Goal: Transaction & Acquisition: Download file/media

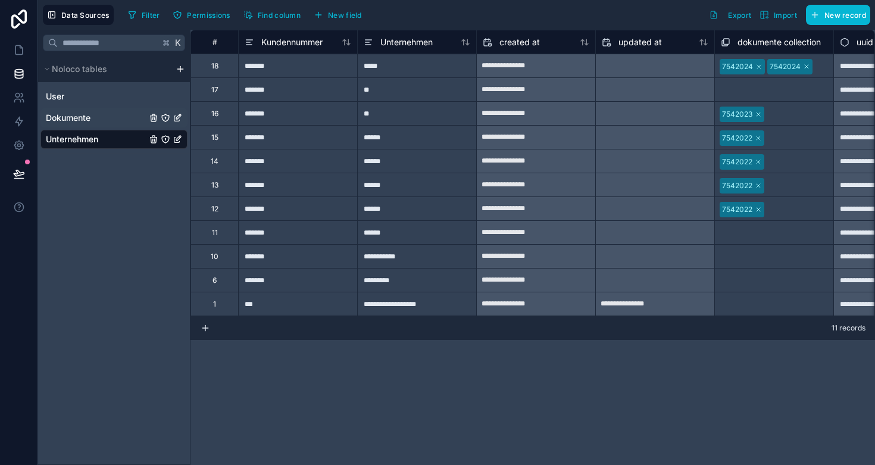
click at [106, 114] on div "Dokumente" at bounding box center [113, 117] width 147 height 19
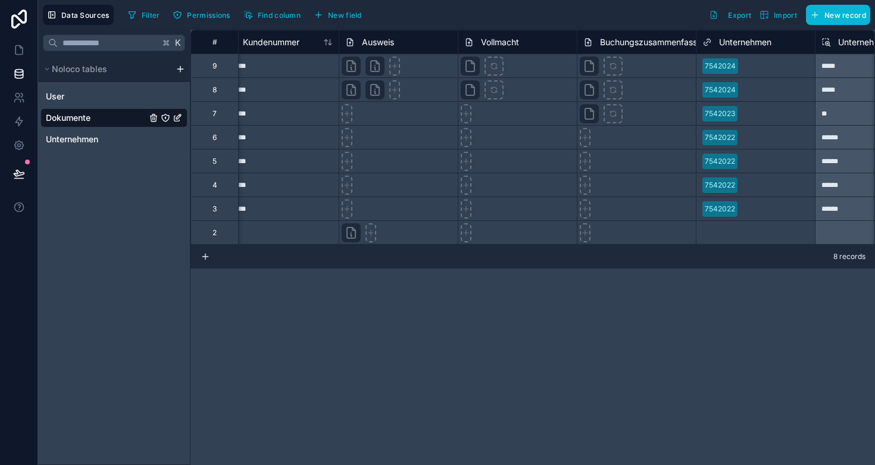
scroll to position [0, 21]
click at [351, 89] on icon at bounding box center [349, 90] width 14 height 14
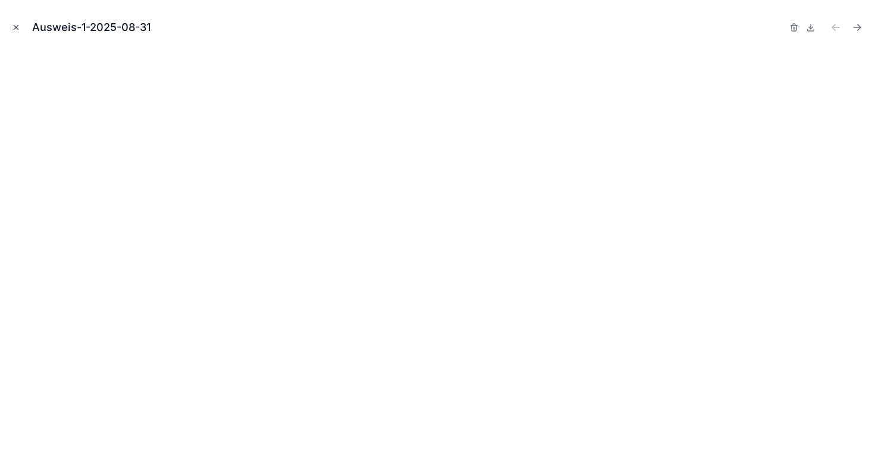
click at [15, 28] on icon "Close modal" at bounding box center [16, 27] width 8 height 8
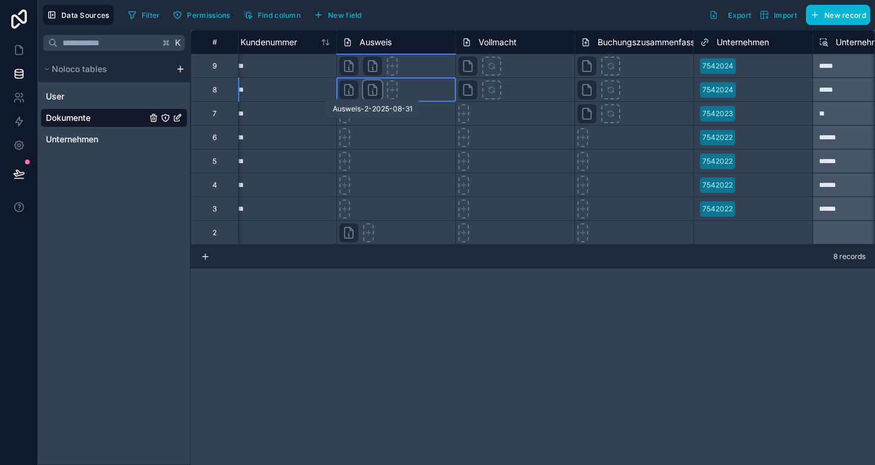
click at [369, 92] on icon at bounding box center [373, 90] width 8 height 11
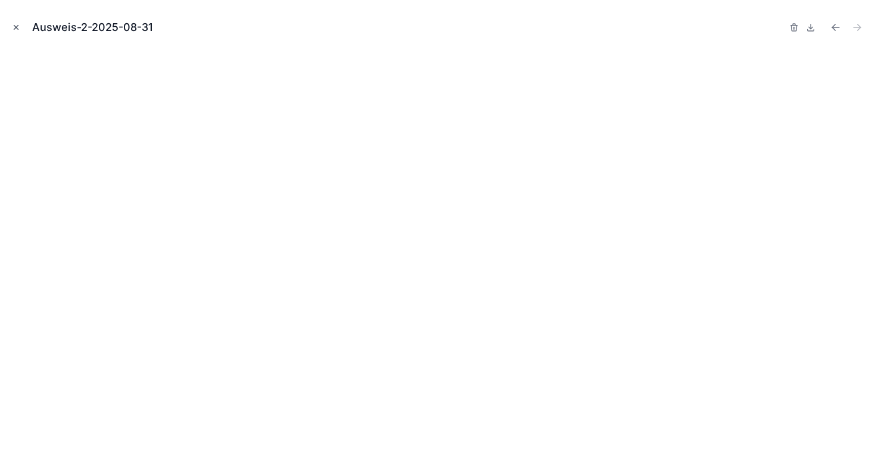
click at [14, 26] on icon "Close modal" at bounding box center [16, 28] width 4 height 4
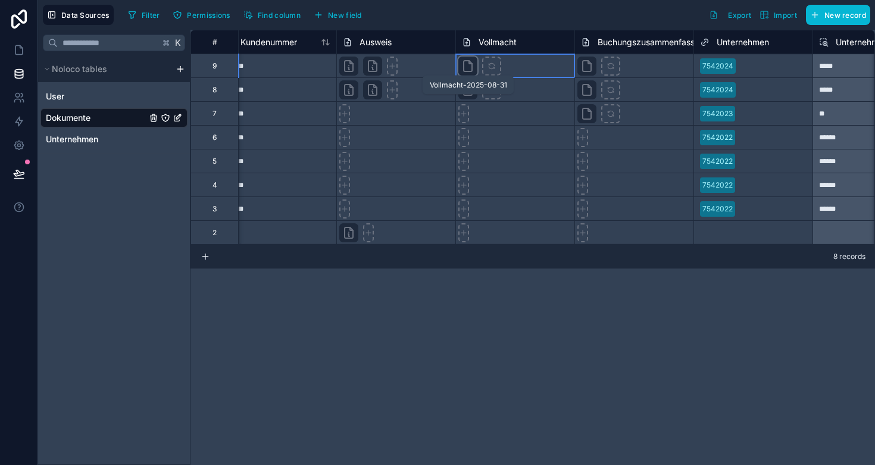
click at [468, 70] on icon at bounding box center [468, 66] width 14 height 14
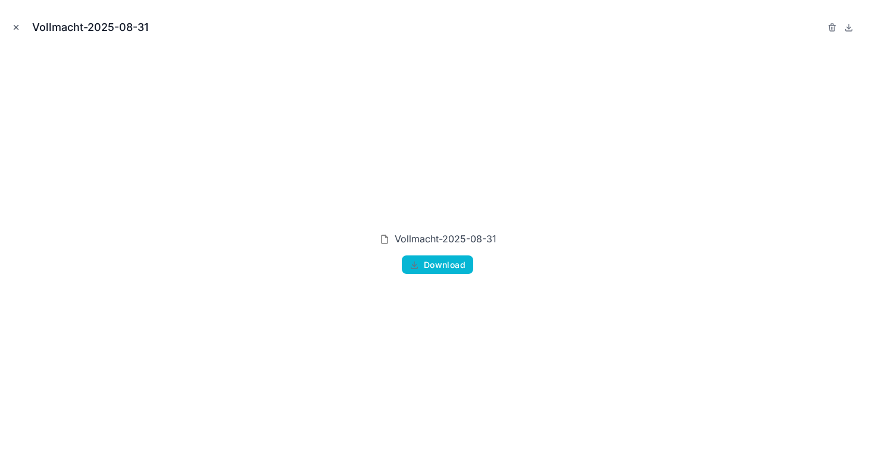
click at [15, 28] on icon "Close modal" at bounding box center [16, 27] width 8 height 8
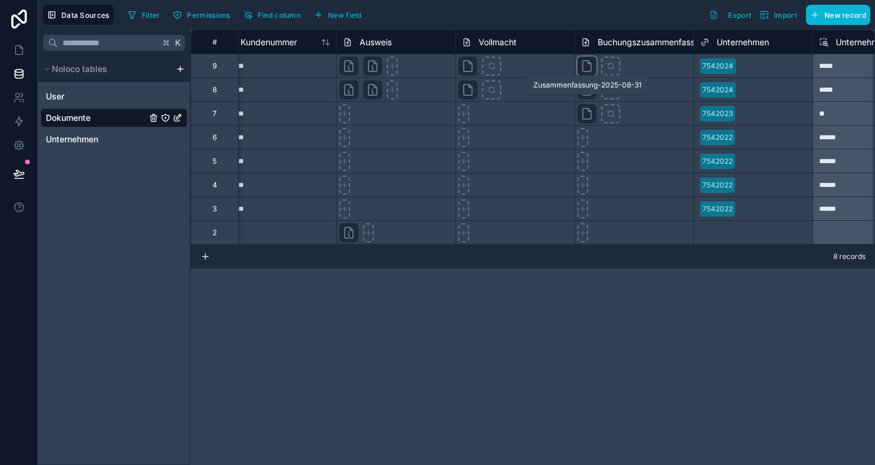
click at [585, 70] on icon at bounding box center [587, 66] width 14 height 14
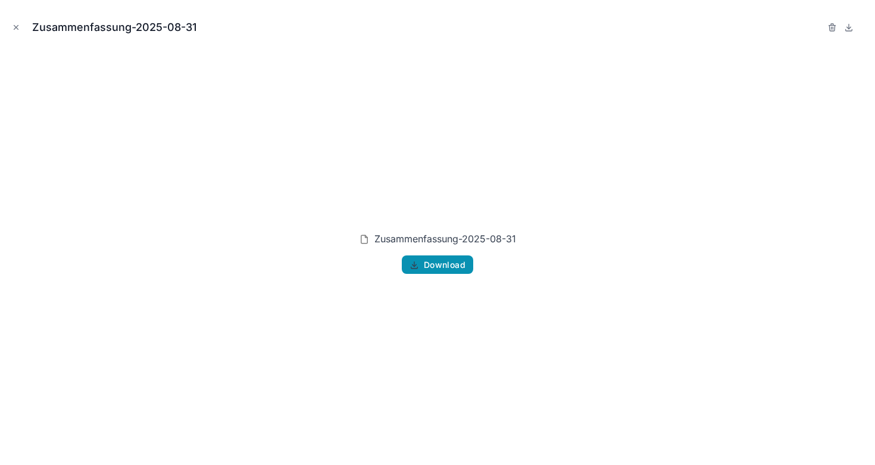
click at [417, 264] on icon "button" at bounding box center [415, 265] width 10 height 10
click at [641, 75] on div "Zusammenfassung-2025-08-31 Download" at bounding box center [438, 253] width 856 height 406
click at [14, 31] on icon "Close modal" at bounding box center [16, 27] width 8 height 8
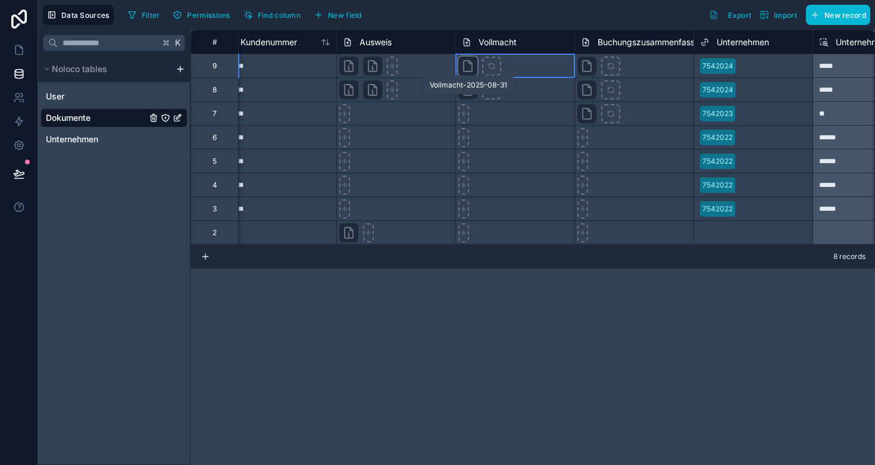
click at [467, 66] on icon at bounding box center [468, 66] width 14 height 14
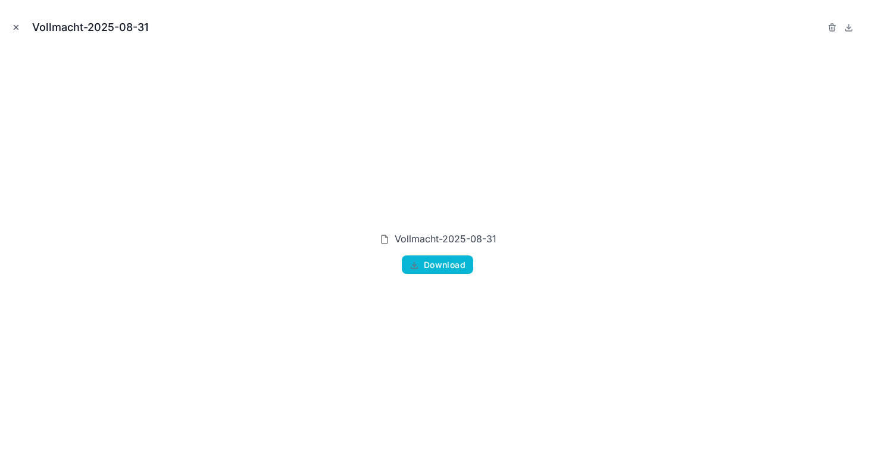
click at [13, 28] on icon "Close modal" at bounding box center [16, 27] width 8 height 8
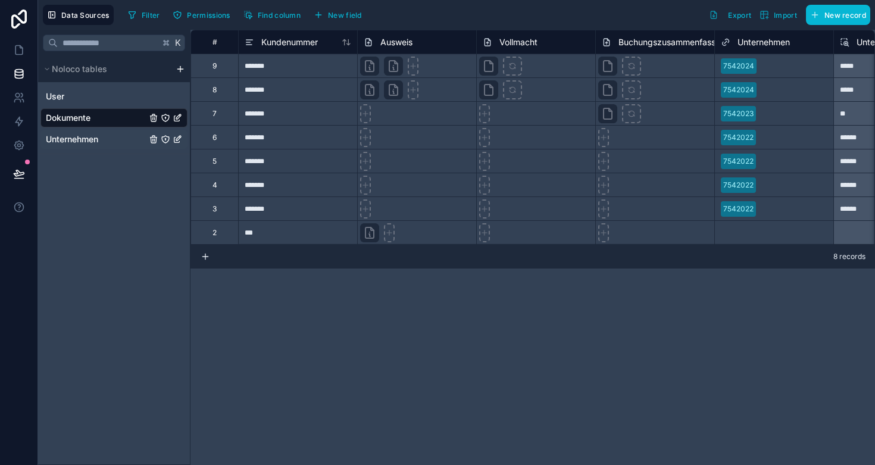
click at [73, 139] on span "Unternehmen" at bounding box center [72, 139] width 52 height 12
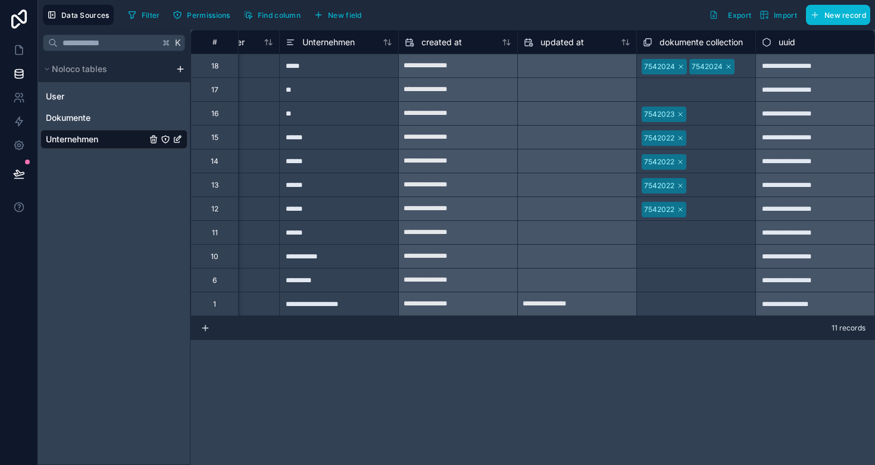
scroll to position [0, 78]
click at [77, 115] on span "Dokumente" at bounding box center [68, 118] width 45 height 12
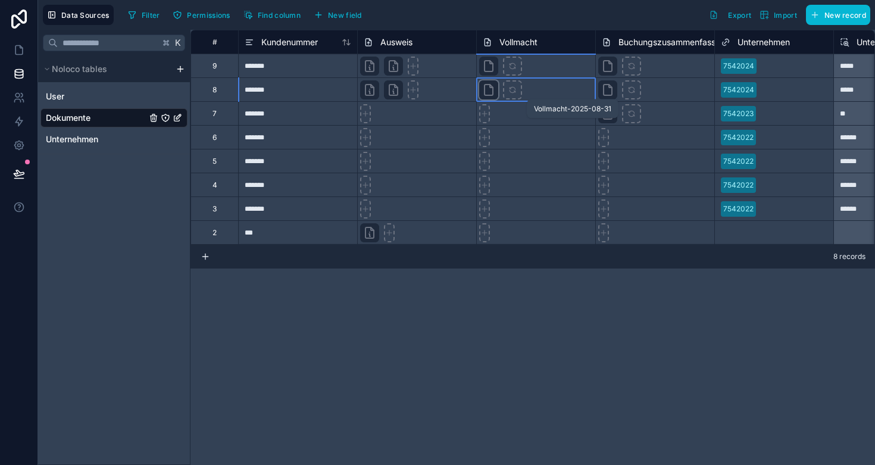
click at [490, 93] on icon at bounding box center [489, 90] width 14 height 14
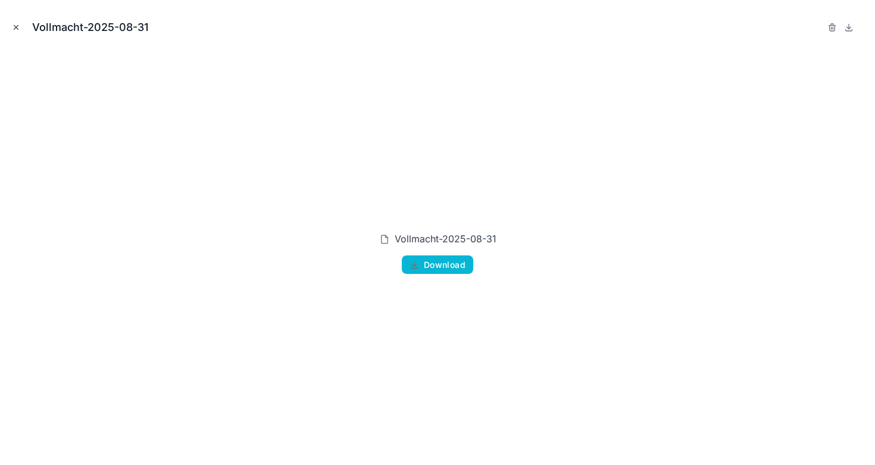
click at [15, 26] on icon "Close modal" at bounding box center [16, 27] width 8 height 8
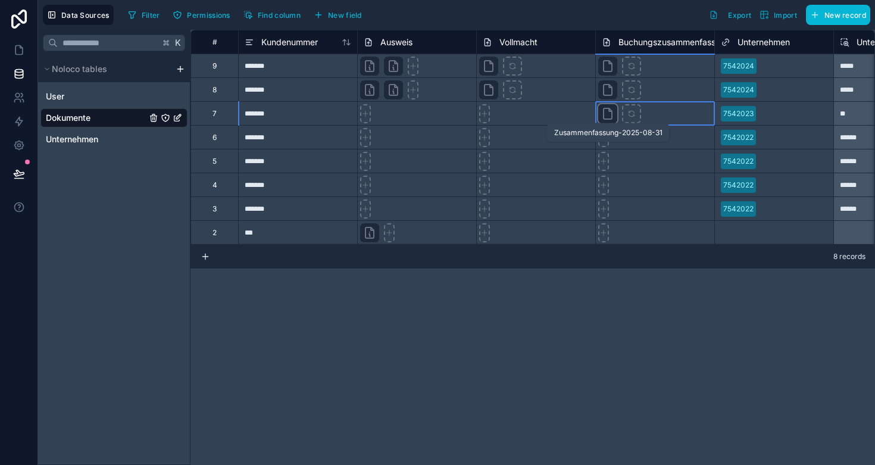
click at [609, 120] on icon at bounding box center [608, 114] width 14 height 14
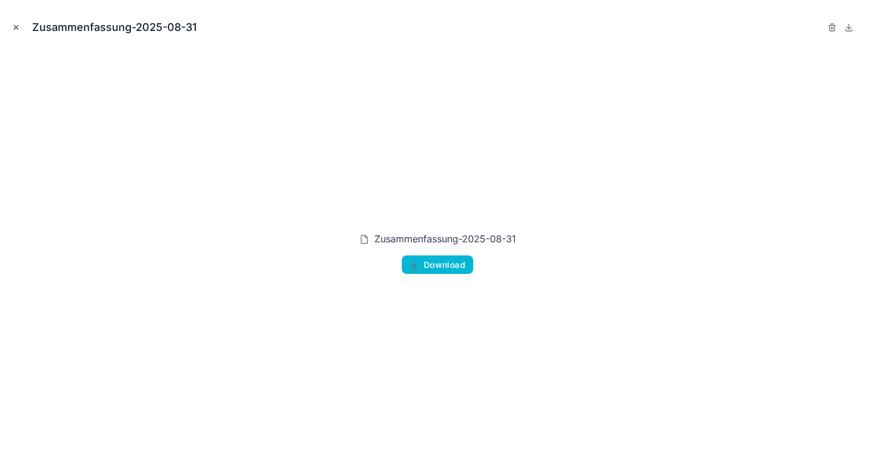
click at [19, 26] on icon "Close modal" at bounding box center [16, 27] width 8 height 8
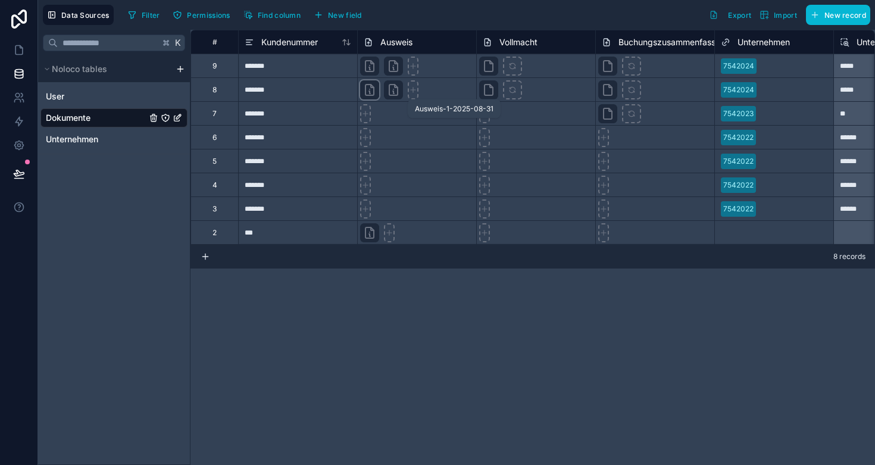
click at [367, 90] on icon at bounding box center [370, 90] width 14 height 14
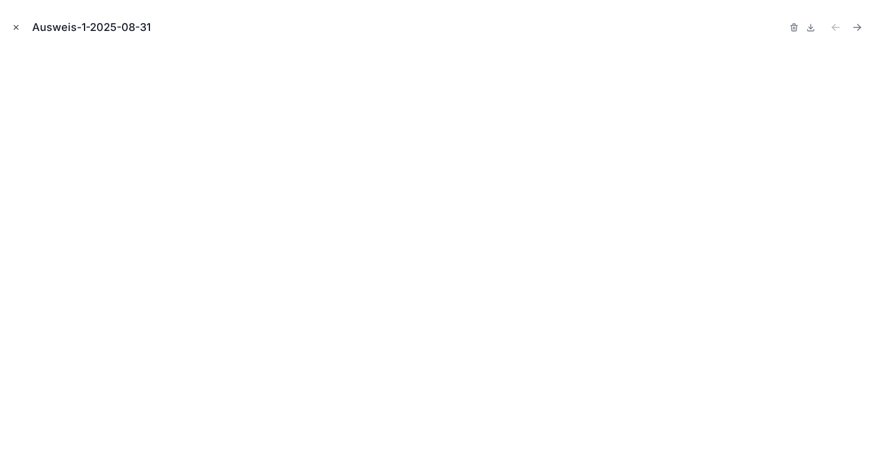
click at [17, 24] on icon "Close modal" at bounding box center [16, 27] width 8 height 8
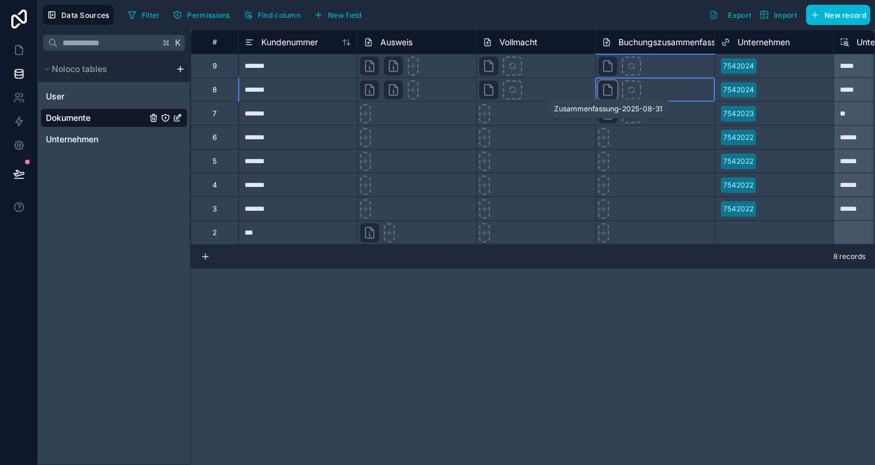
click at [612, 87] on icon at bounding box center [608, 90] width 8 height 11
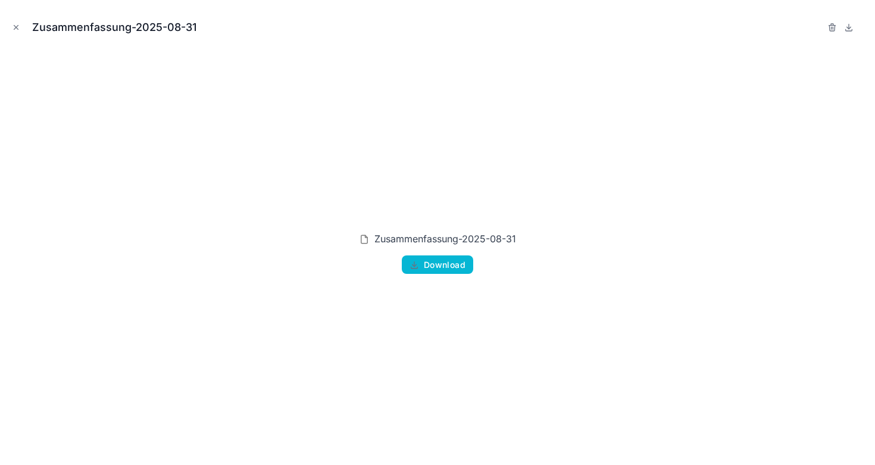
click at [460, 127] on div "Zusammenfassung-2025-08-31 Download" at bounding box center [438, 253] width 856 height 406
click at [17, 26] on icon "Close modal" at bounding box center [16, 27] width 8 height 8
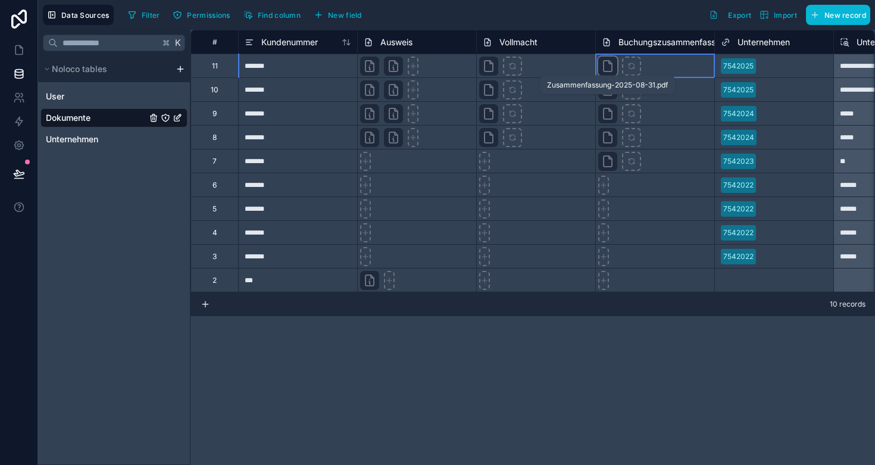
click at [609, 68] on icon at bounding box center [608, 66] width 14 height 14
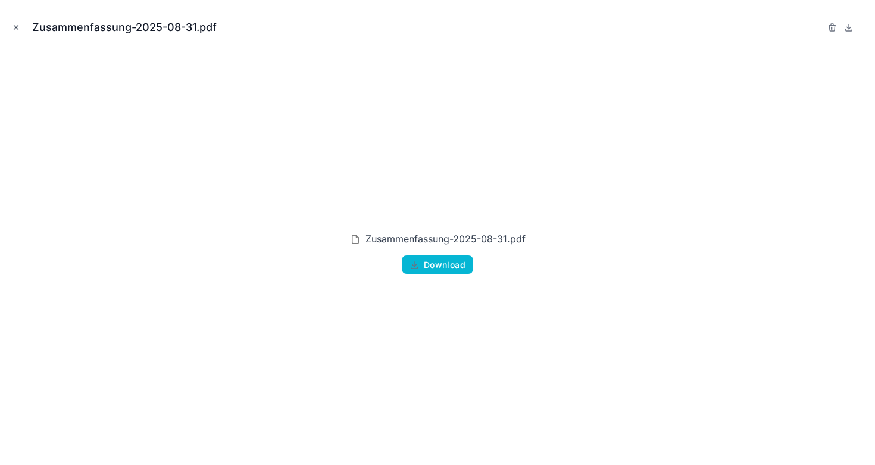
click at [14, 27] on icon "Close modal" at bounding box center [16, 27] width 8 height 8
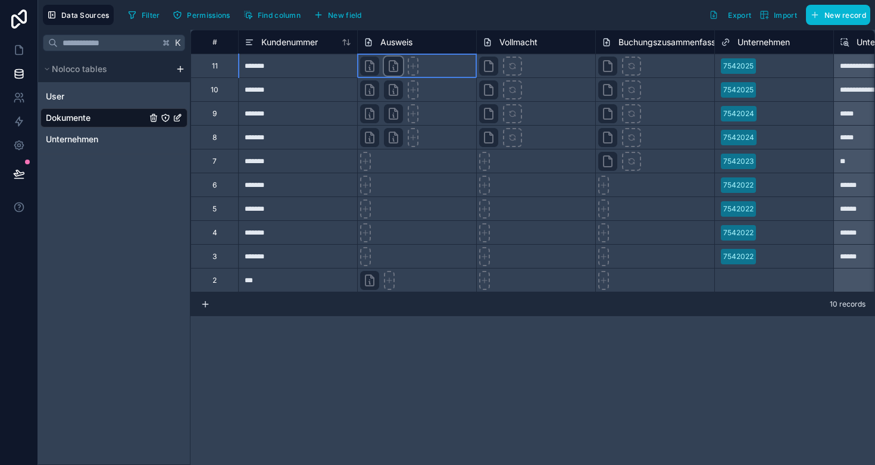
click at [392, 73] on div at bounding box center [393, 66] width 19 height 19
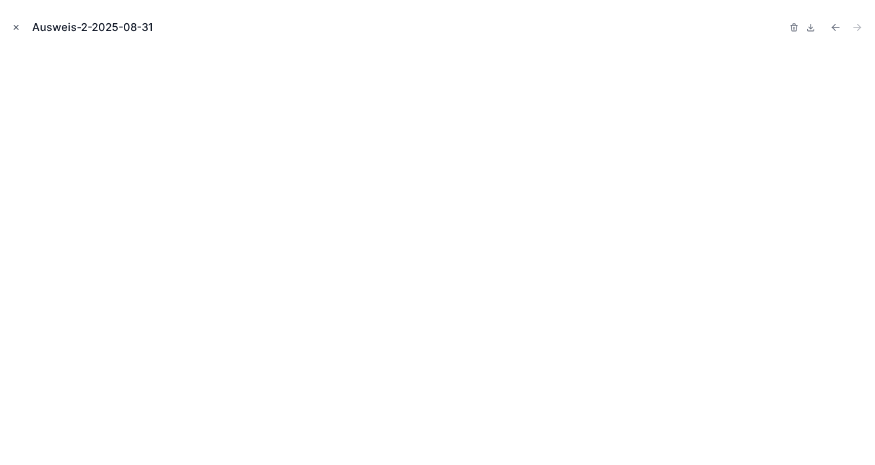
click at [16, 26] on icon "Close modal" at bounding box center [16, 27] width 8 height 8
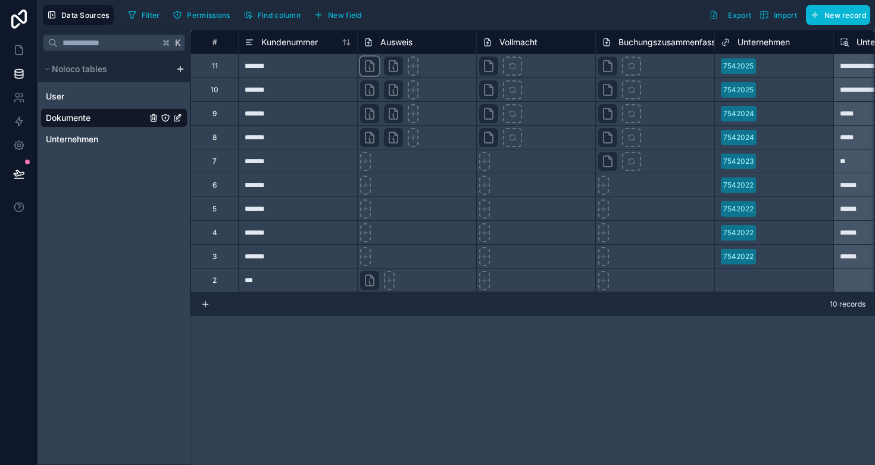
click at [369, 73] on icon at bounding box center [370, 66] width 14 height 14
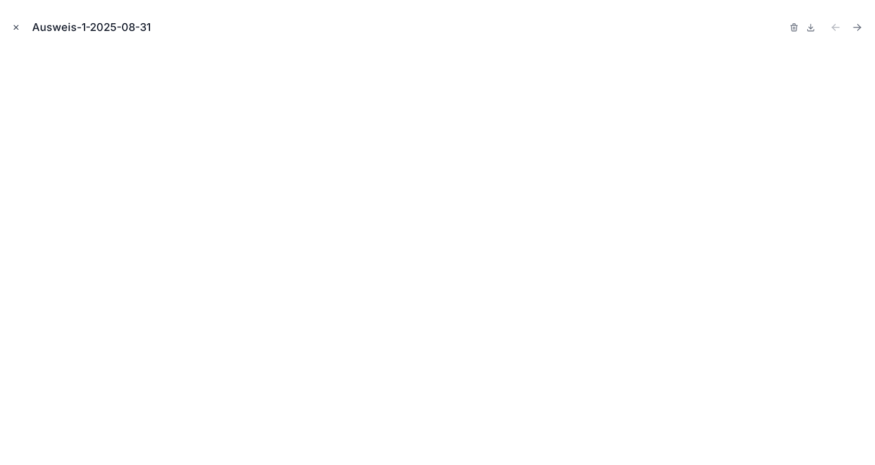
click at [18, 31] on icon "Close modal" at bounding box center [16, 27] width 8 height 8
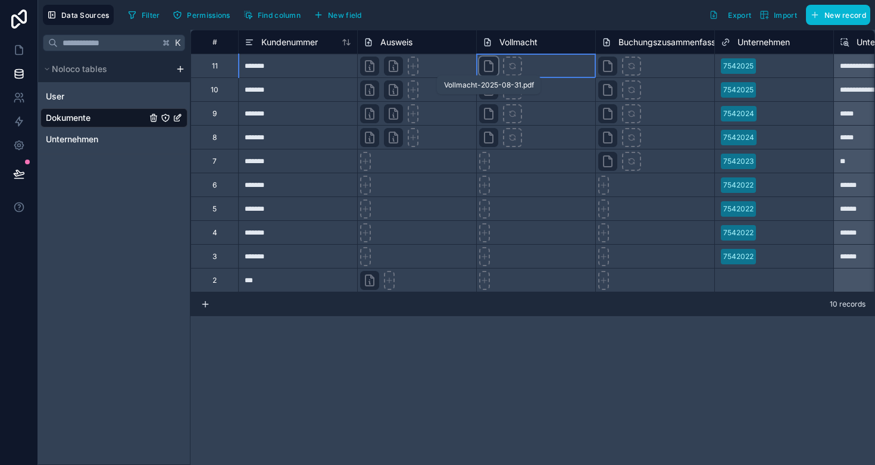
click at [485, 67] on icon at bounding box center [489, 66] width 8 height 11
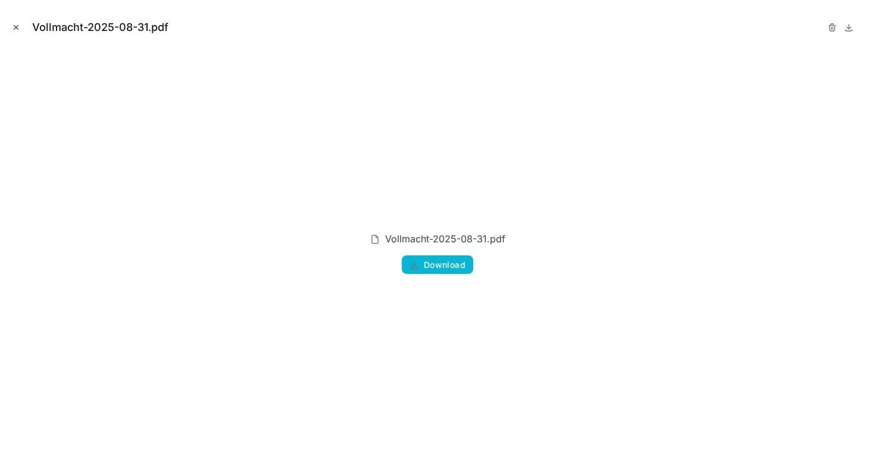
click at [18, 28] on icon "Close modal" at bounding box center [16, 27] width 8 height 8
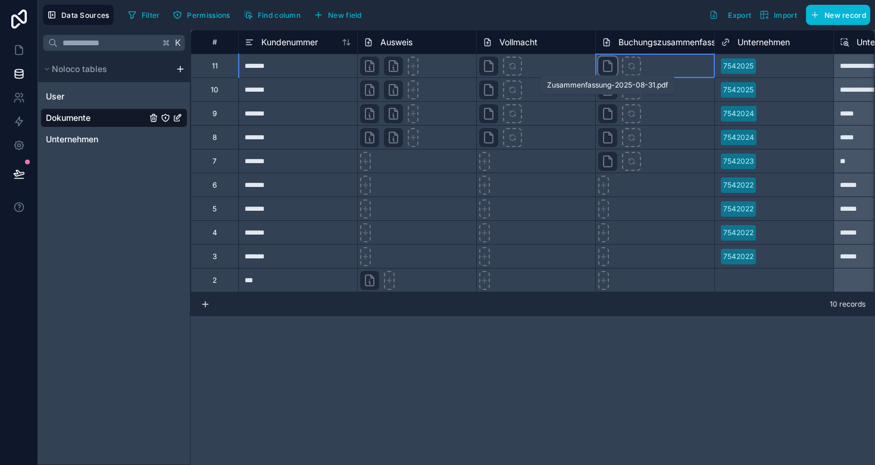
click at [610, 67] on icon at bounding box center [608, 66] width 14 height 14
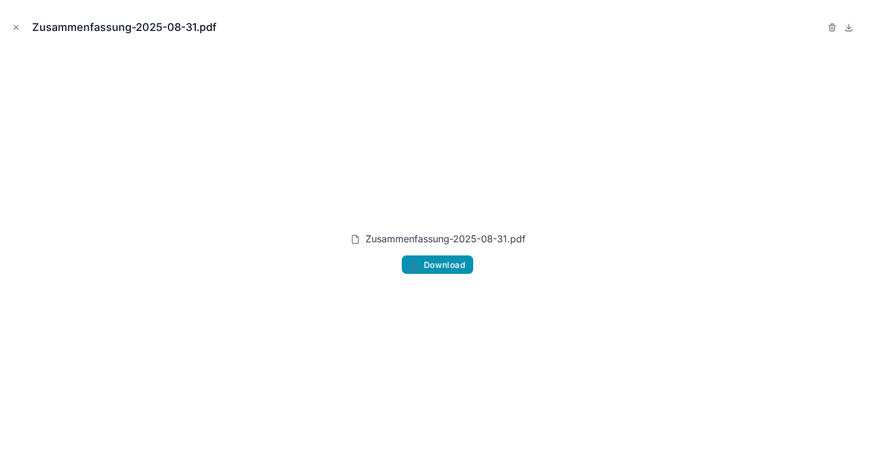
click at [429, 262] on span "Download" at bounding box center [445, 265] width 42 height 11
click at [382, 133] on div "Zusammenfassung-2025-08-31.pdf Download" at bounding box center [438, 253] width 856 height 406
click at [15, 27] on icon "Close modal" at bounding box center [16, 28] width 4 height 4
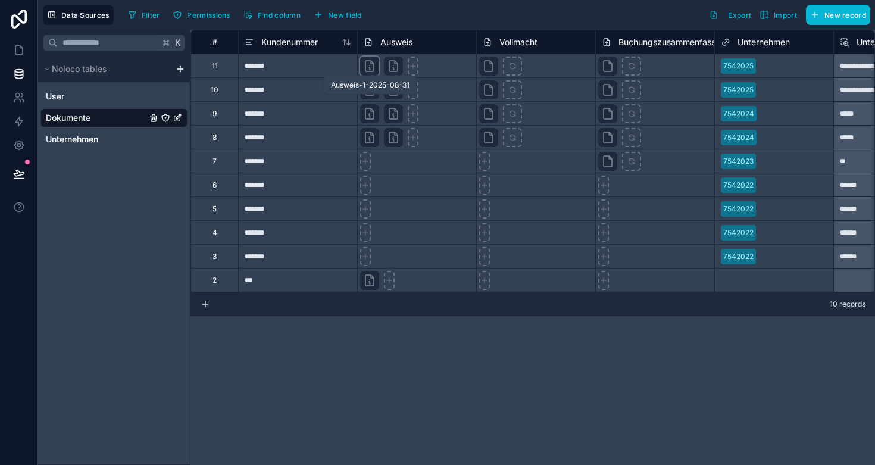
click at [370, 66] on icon at bounding box center [370, 66] width 14 height 14
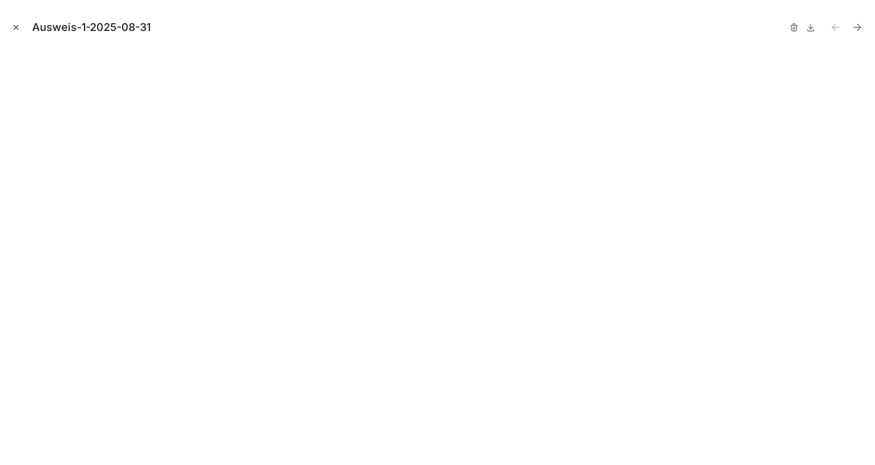
click at [20, 28] on icon "Close modal" at bounding box center [16, 27] width 8 height 8
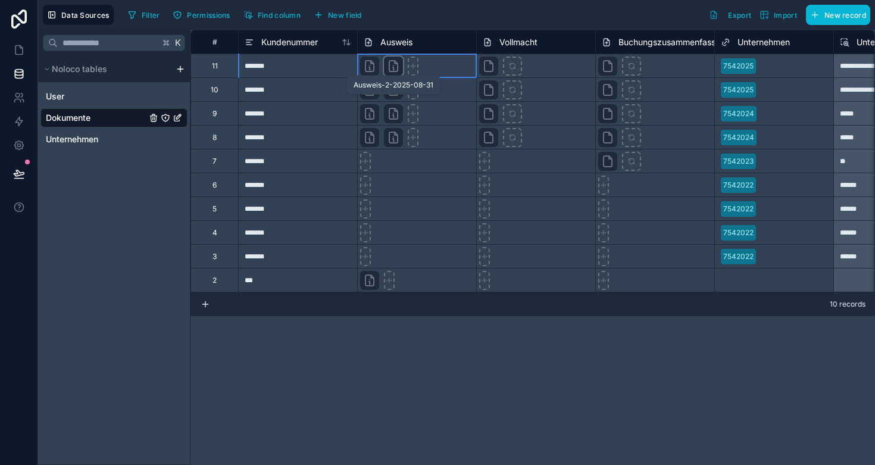
click at [390, 65] on icon at bounding box center [393, 66] width 8 height 11
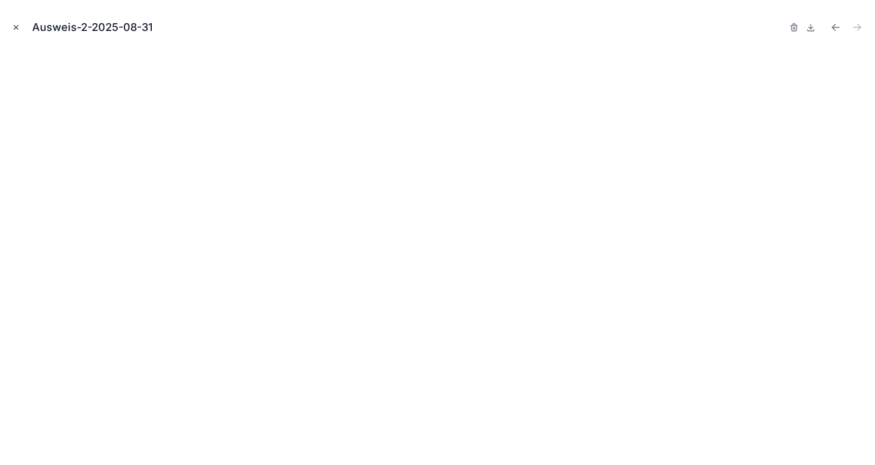
click at [17, 25] on icon "Close modal" at bounding box center [16, 27] width 8 height 8
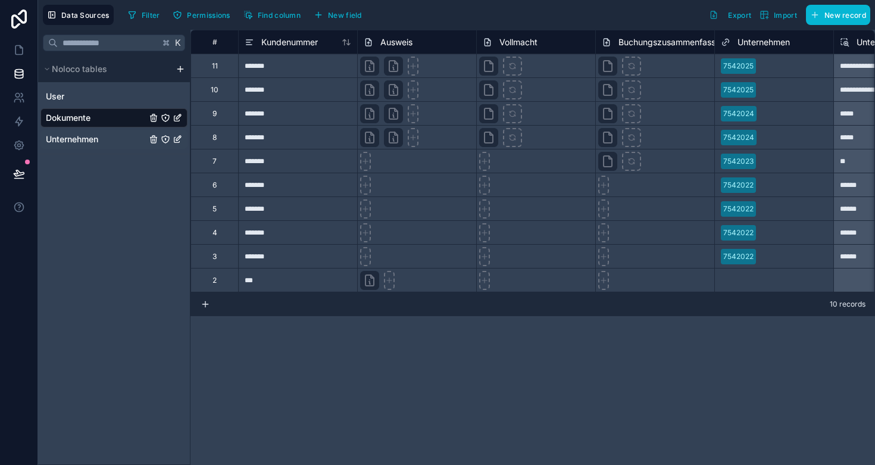
click at [89, 141] on span "Unternehmen" at bounding box center [72, 139] width 52 height 12
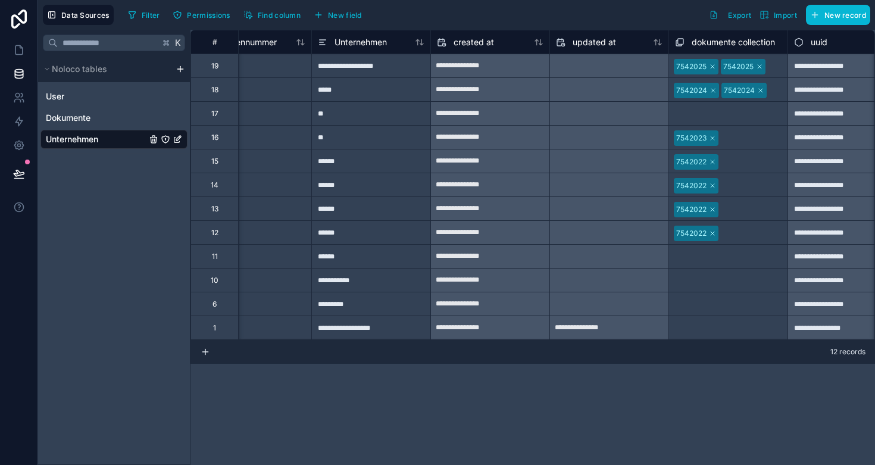
scroll to position [0, 52]
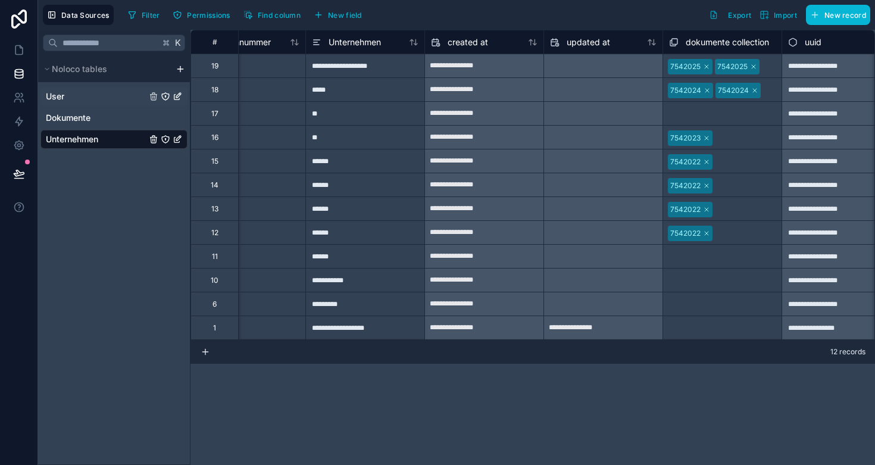
click at [77, 95] on div "User" at bounding box center [113, 96] width 147 height 19
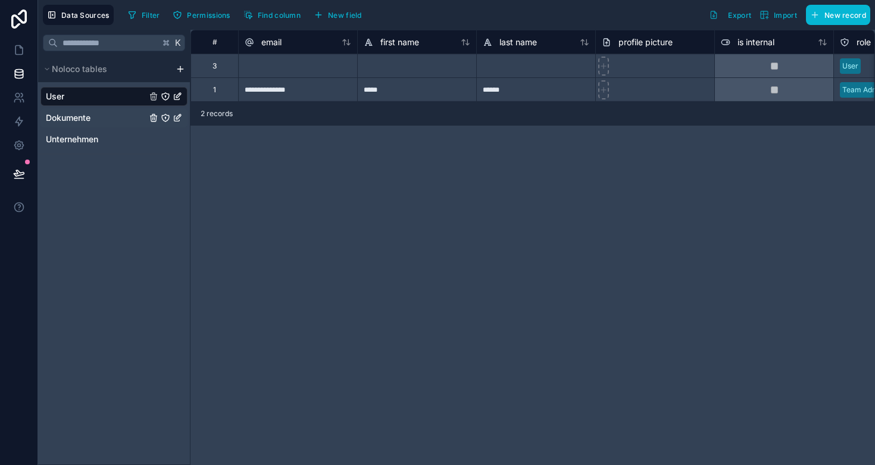
click at [79, 116] on span "Dokumente" at bounding box center [68, 118] width 45 height 12
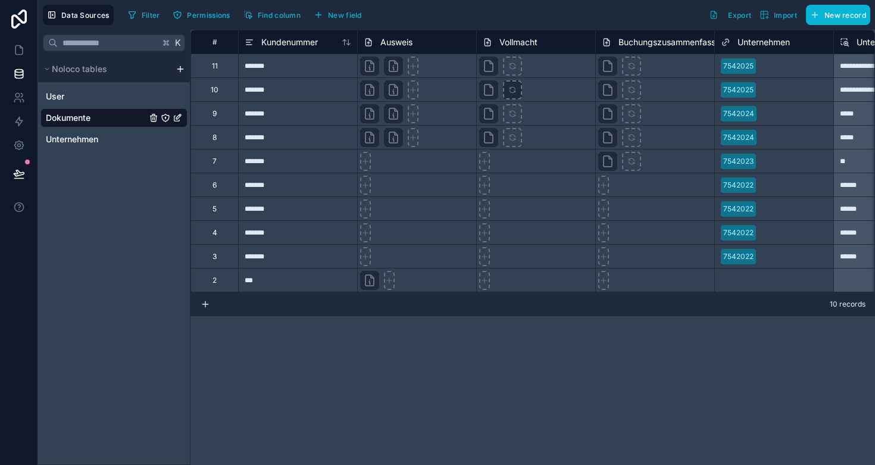
click at [513, 88] on icon at bounding box center [513, 90] width 8 height 8
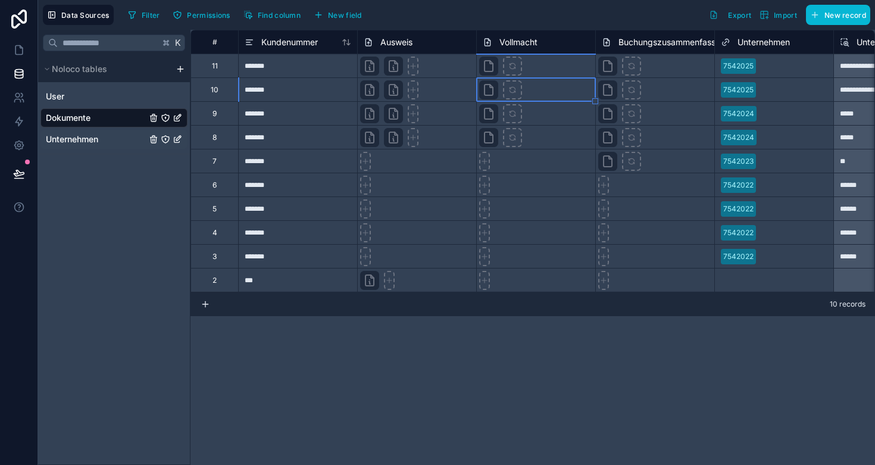
click at [82, 144] on span "Unternehmen" at bounding box center [72, 139] width 52 height 12
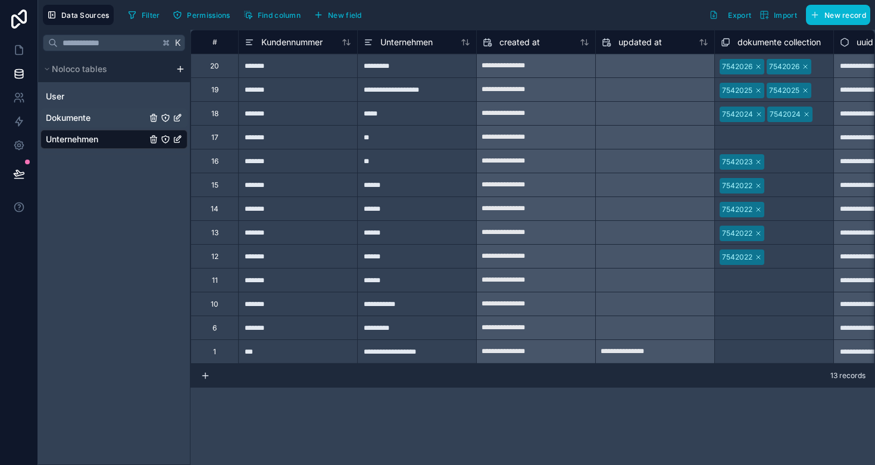
click at [88, 115] on span "Dokumente" at bounding box center [68, 118] width 45 height 12
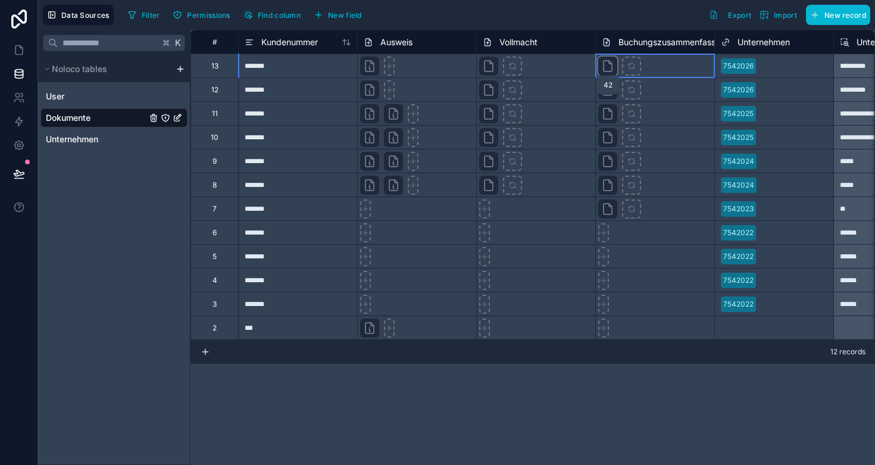
click at [605, 68] on icon at bounding box center [608, 66] width 14 height 14
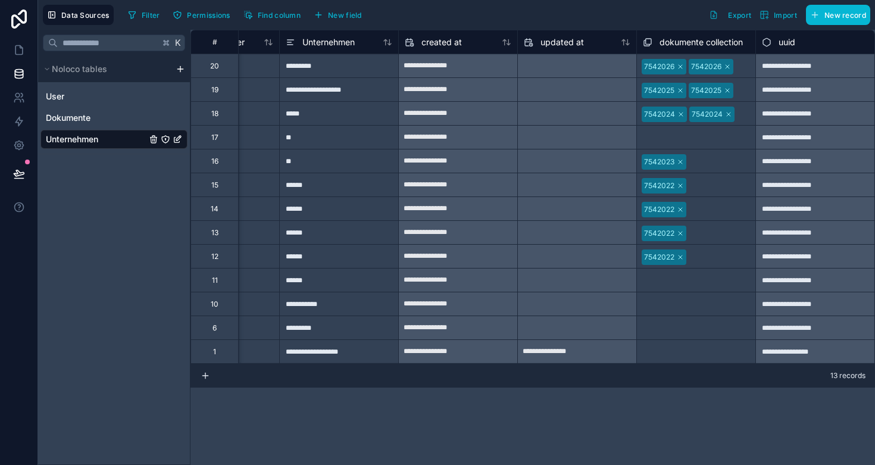
scroll to position [0, 78]
click at [88, 121] on span "Dokumente" at bounding box center [68, 118] width 45 height 12
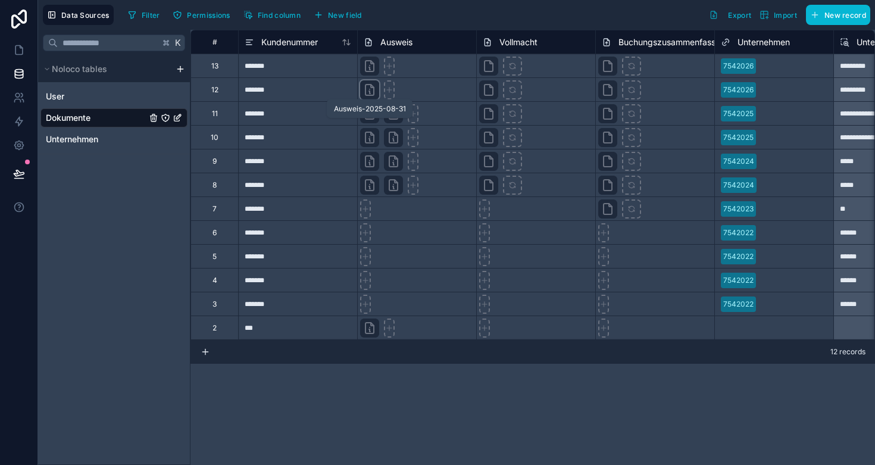
click at [372, 94] on icon at bounding box center [370, 90] width 14 height 14
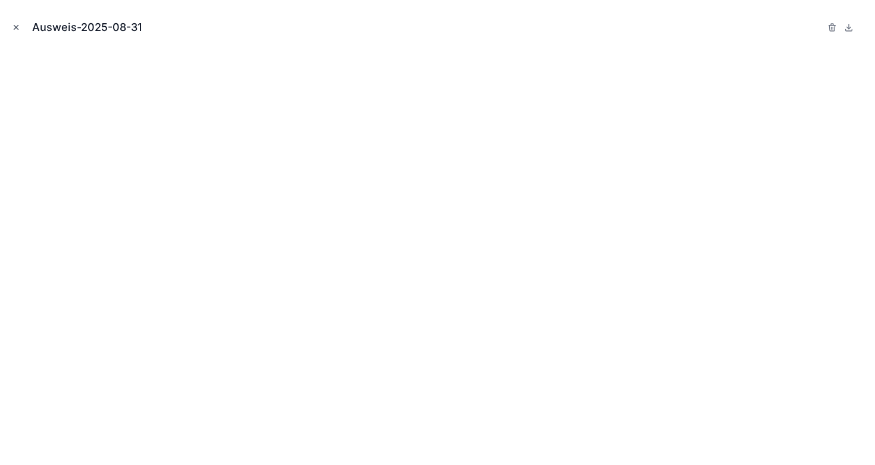
click at [13, 26] on icon "Close modal" at bounding box center [16, 27] width 8 height 8
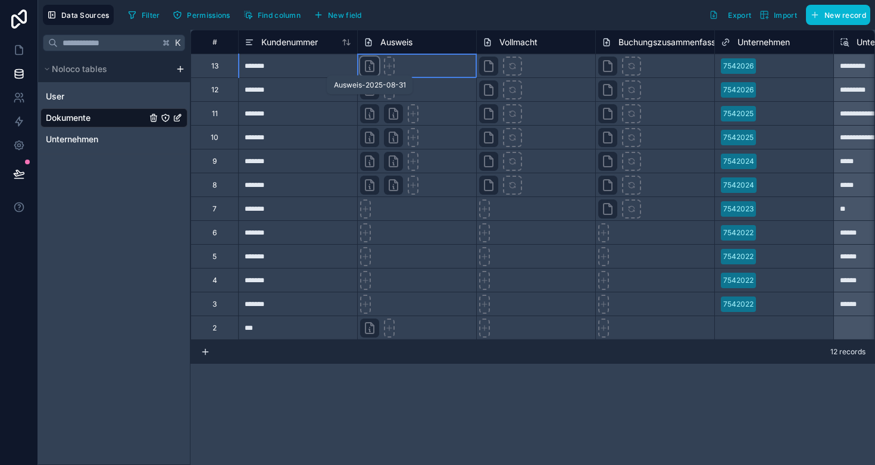
click at [367, 64] on icon at bounding box center [370, 66] width 14 height 14
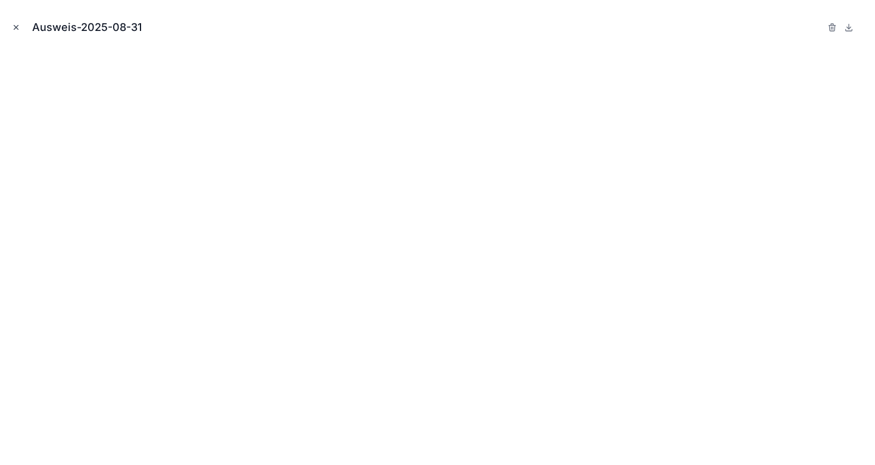
click at [14, 29] on icon "Close modal" at bounding box center [16, 28] width 4 height 4
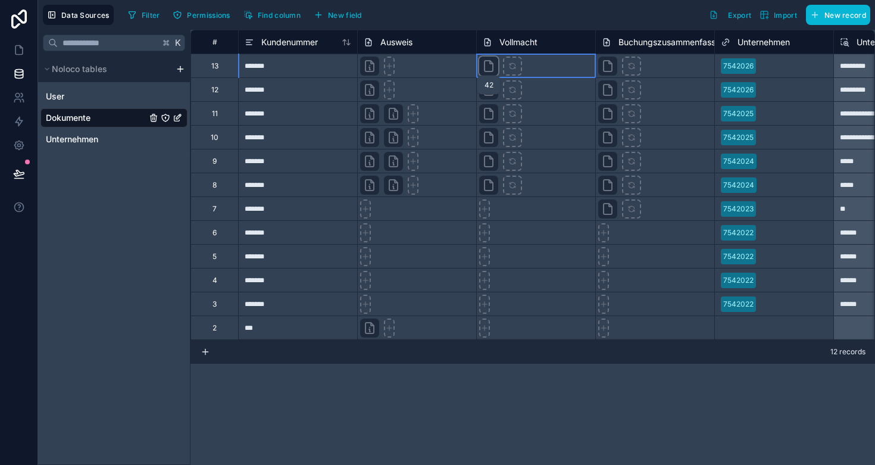
click at [488, 69] on icon at bounding box center [489, 66] width 14 height 14
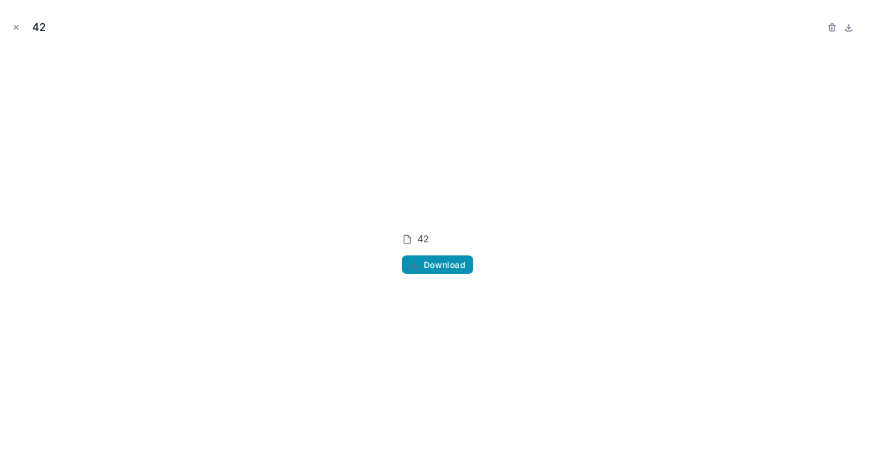
click at [437, 271] on button "Download" at bounding box center [437, 264] width 71 height 19
click at [341, 136] on div "42 Download" at bounding box center [438, 253] width 856 height 406
click at [17, 29] on icon "Close modal" at bounding box center [16, 28] width 4 height 4
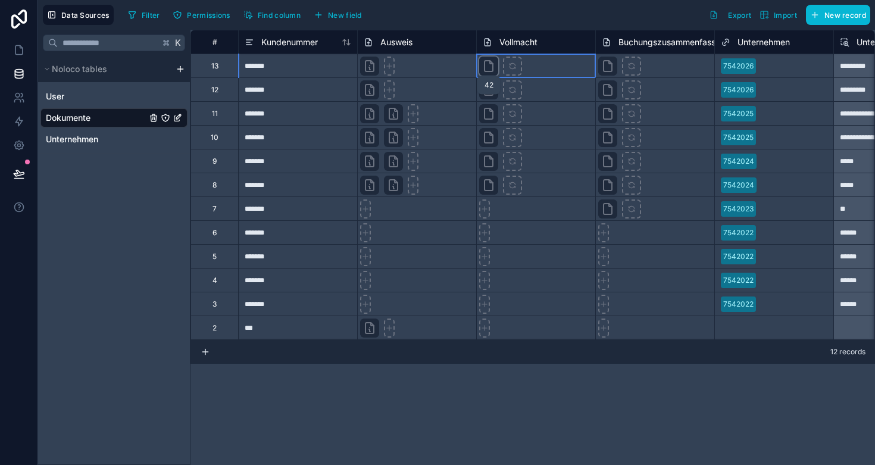
click at [489, 69] on icon at bounding box center [489, 66] width 14 height 14
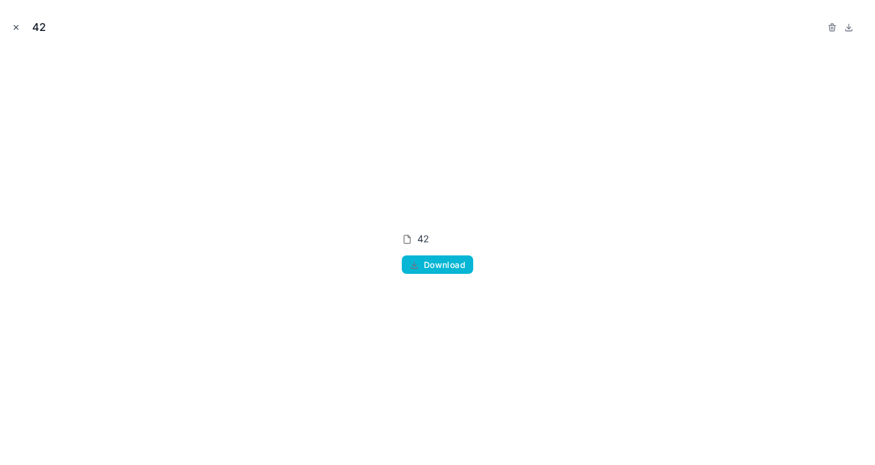
click at [15, 28] on icon "Close modal" at bounding box center [16, 27] width 8 height 8
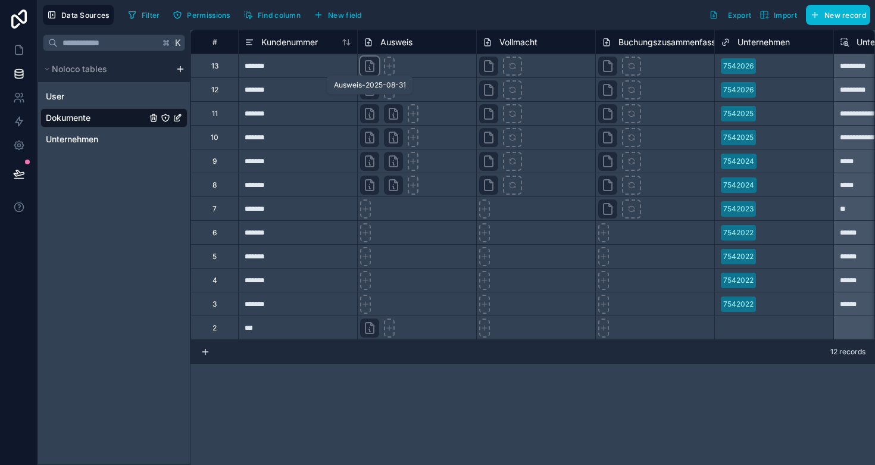
click at [366, 66] on icon at bounding box center [370, 66] width 8 height 11
